Goal: Find specific page/section: Find specific page/section

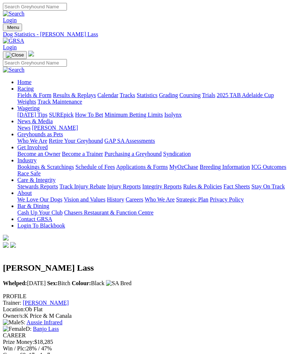
click at [6, 29] on img "Toggle navigation" at bounding box center [6, 29] width 0 height 0
click at [50, 98] on link "Fields & Form" at bounding box center [34, 95] width 34 height 6
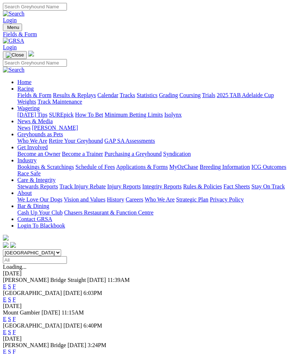
click at [16, 283] on link "F" at bounding box center [14, 286] width 3 height 6
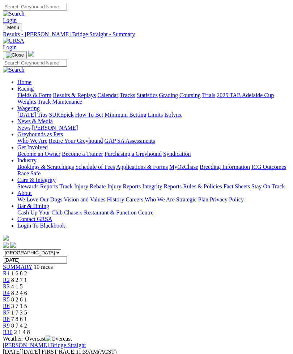
click at [6, 29] on img "Toggle navigation" at bounding box center [6, 29] width 0 height 0
click at [51, 96] on link "Fields & Form" at bounding box center [34, 95] width 34 height 6
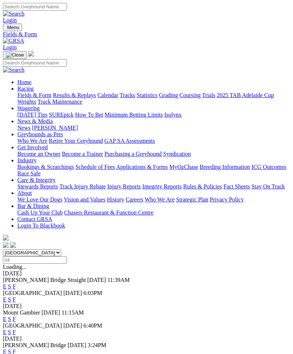
click at [16, 296] on link "F" at bounding box center [14, 299] width 3 height 6
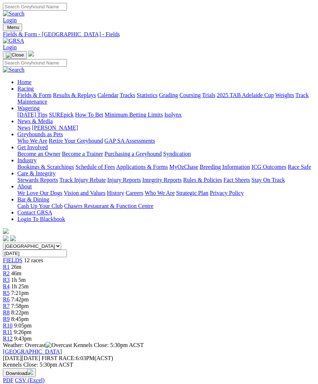
click at [6, 29] on img "Toggle navigation" at bounding box center [6, 29] width 0 height 0
click at [51, 98] on link "Fields & Form" at bounding box center [34, 95] width 34 height 6
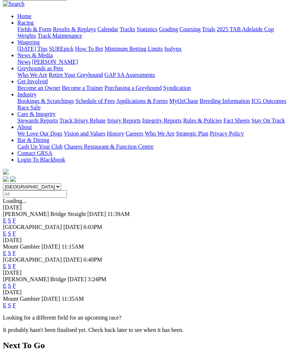
scroll to position [68, 0]
